Goal: Information Seeking & Learning: Learn about a topic

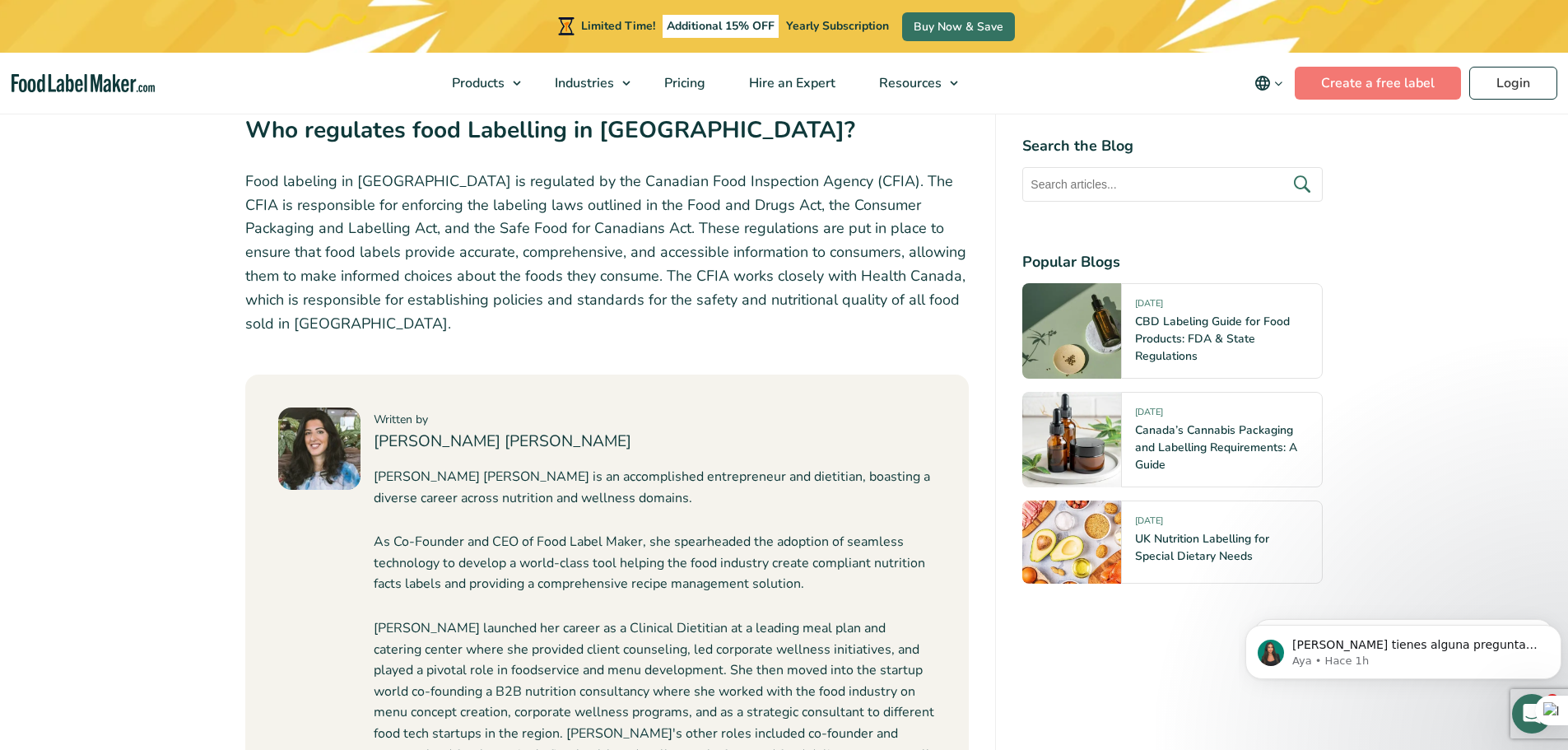
scroll to position [4611, 0]
